Goal: Transaction & Acquisition: Purchase product/service

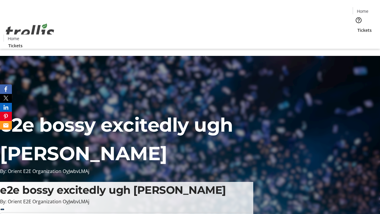
click at [358, 27] on span "Tickets" at bounding box center [365, 30] width 14 height 6
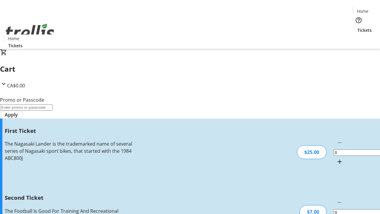
click at [336, 158] on mat-icon "Increment by one" at bounding box center [339, 161] width 7 height 7
type input "1"
type input "2"
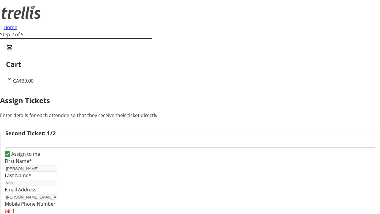
type input "[PERSON_NAME]"
type input "Von"
type input "[PERSON_NAME][EMAIL_ADDRESS][DOMAIN_NAME]"
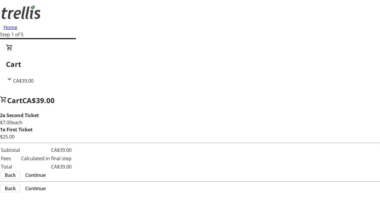
click at [46, 176] on span "Continue" at bounding box center [35, 174] width 20 height 7
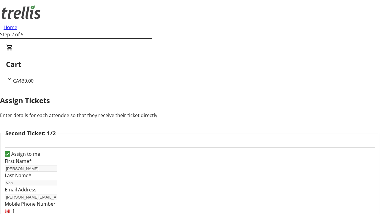
scroll to position [70, 0]
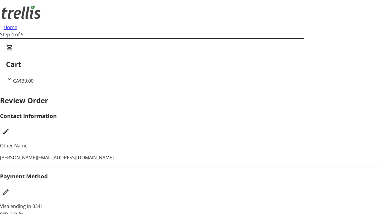
click at [10, 188] on mat-icon "Edit Payment Method" at bounding box center [5, 191] width 7 height 7
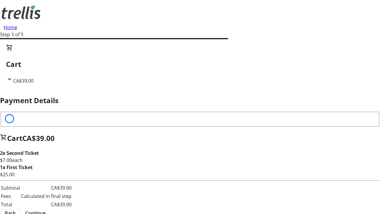
click at [46, 209] on span "Continue" at bounding box center [35, 212] width 20 height 7
